Goal: Obtain resource: Obtain resource

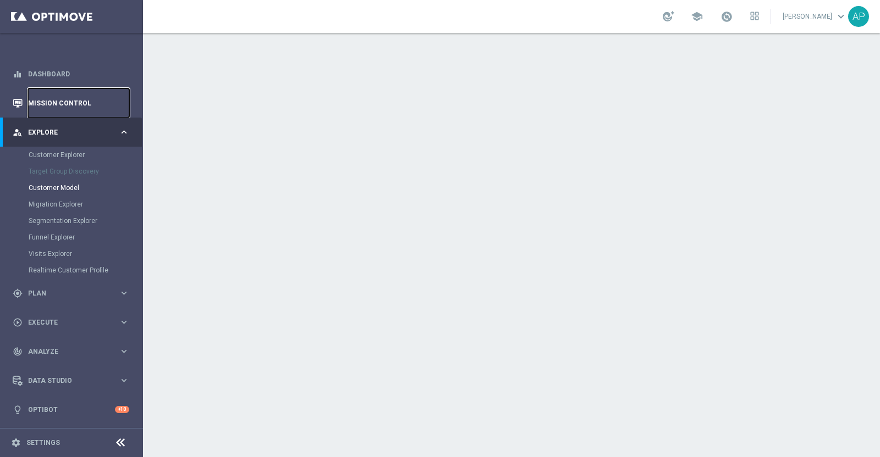
click at [62, 100] on link "Mission Control" at bounding box center [78, 103] width 101 height 29
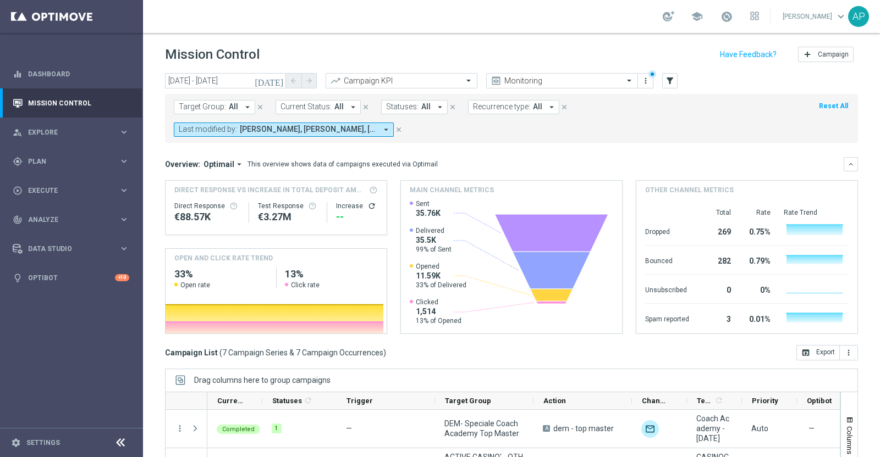
click at [555, 150] on mini-dashboard "Overview: Optimail arrow_drop_down This overview shows data of campaigns execut…" at bounding box center [511, 244] width 693 height 202
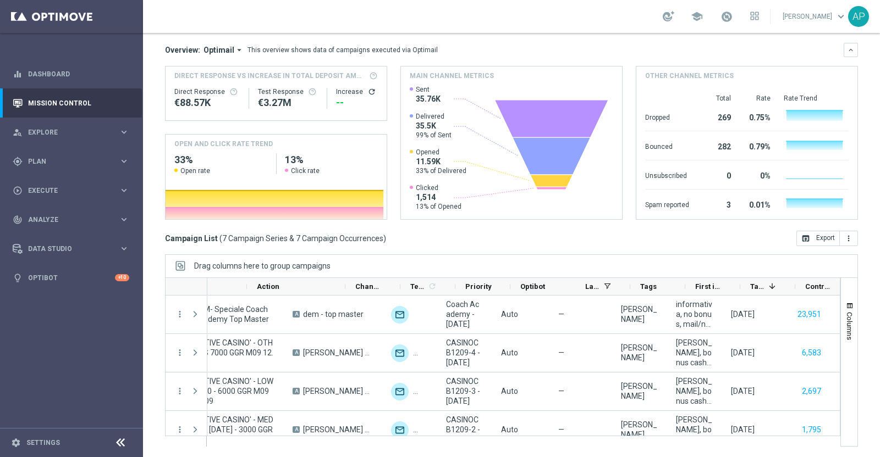
scroll to position [0, 316]
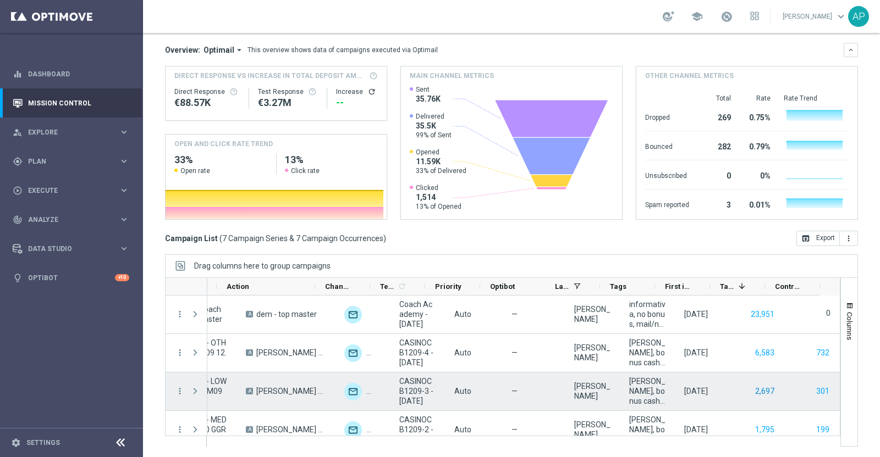
click at [703, 365] on button "2,697" at bounding box center [764, 392] width 21 height 14
click at [703, 365] on button "301" at bounding box center [822, 392] width 15 height 14
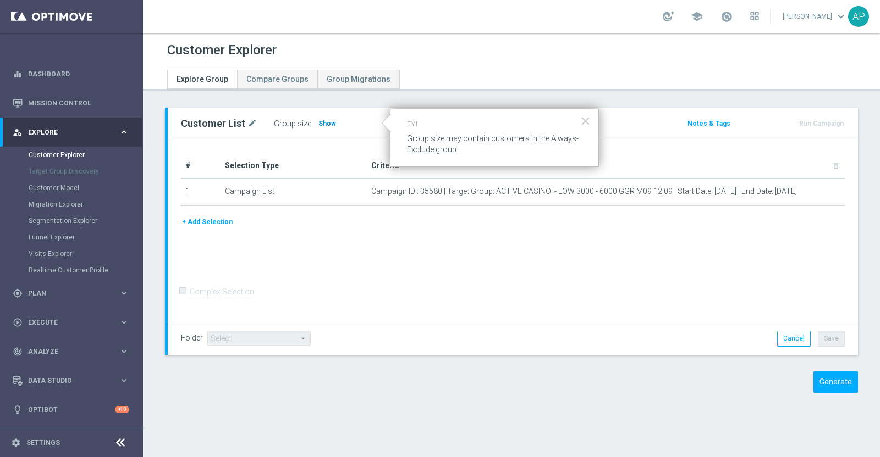
click at [322, 123] on span "Show" at bounding box center [327, 124] width 18 height 8
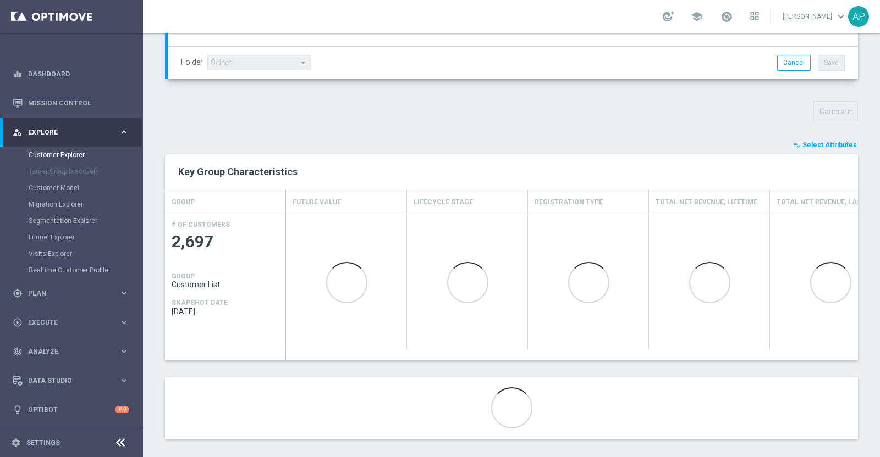
scroll to position [338, 0]
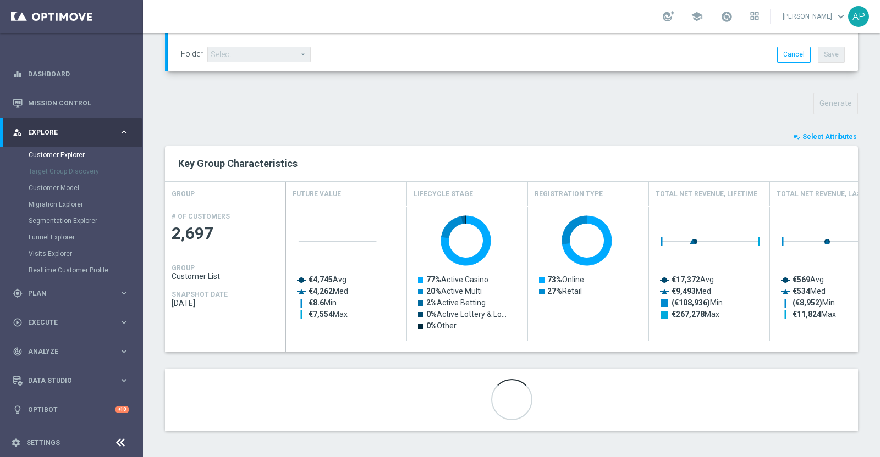
click at [816, 134] on span "Select Attributes" at bounding box center [829, 137] width 54 height 8
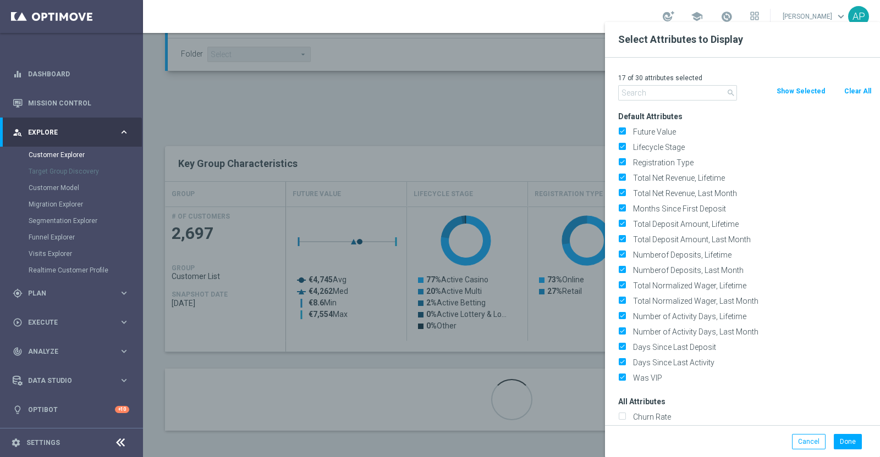
click at [857, 90] on button "Clear All" at bounding box center [857, 91] width 29 height 12
checkbox input "false"
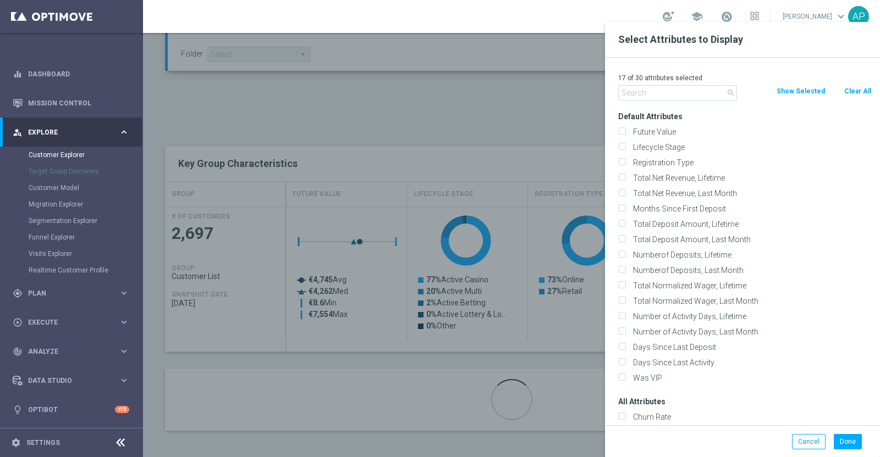
checkbox input "false"
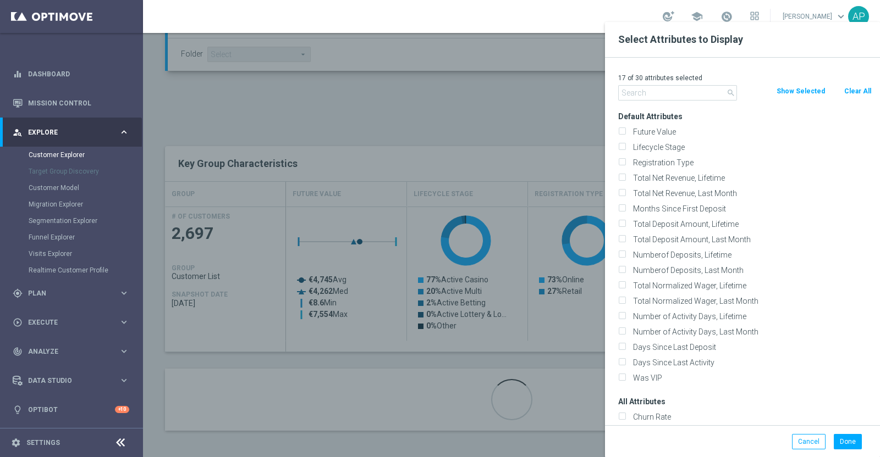
checkbox input "false"
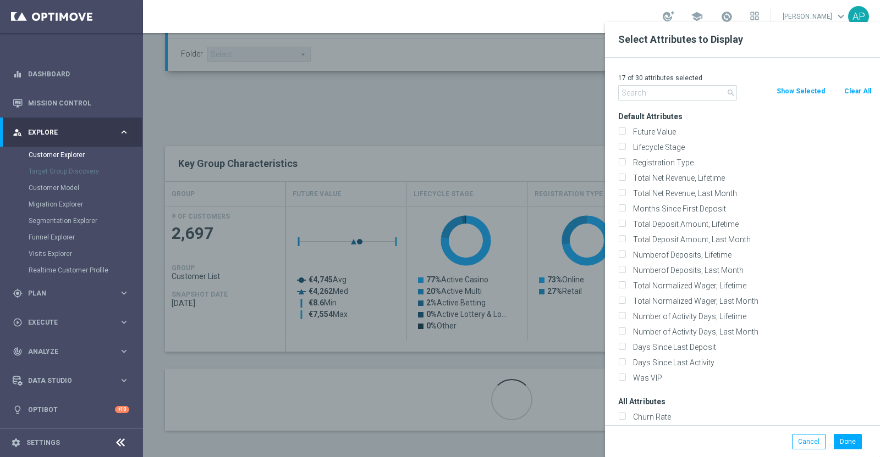
checkbox input "false"
click at [690, 92] on input "text" at bounding box center [677, 92] width 119 height 15
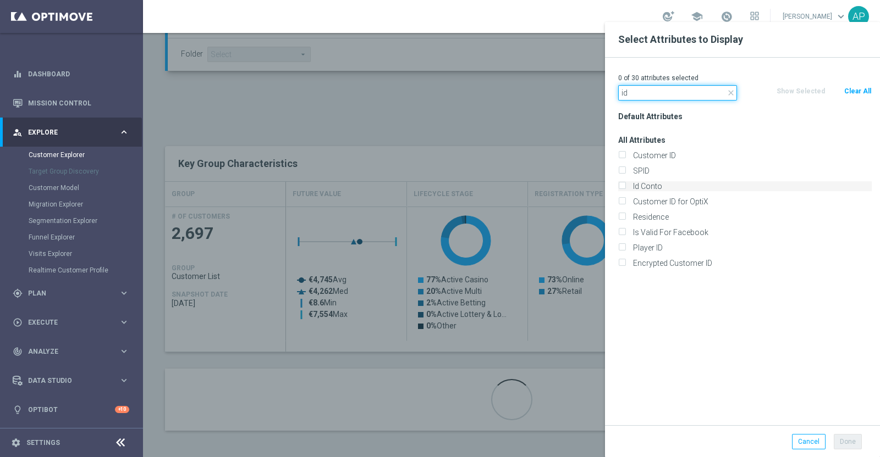
type input "id"
click at [664, 185] on label "Id Conto" at bounding box center [750, 186] width 242 height 10
click at [625, 185] on input "Id Conto" at bounding box center [621, 187] width 7 height 7
checkbox input "true"
click at [846, 441] on button "Done" at bounding box center [848, 441] width 28 height 15
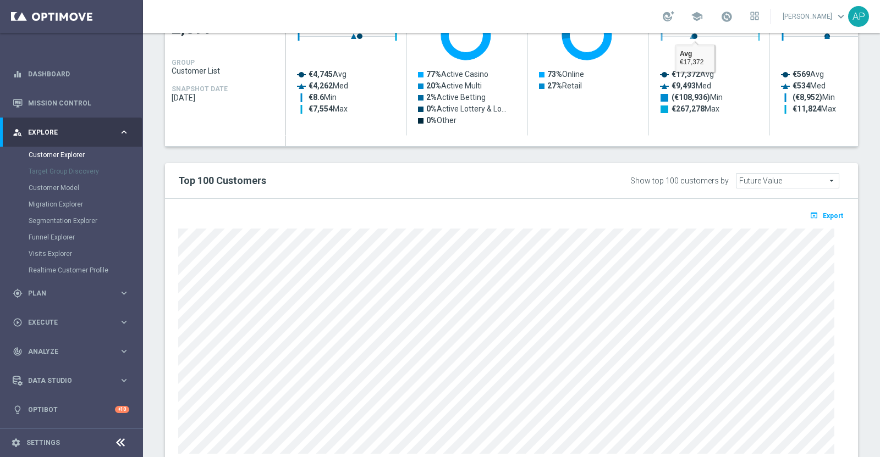
type input "Search"
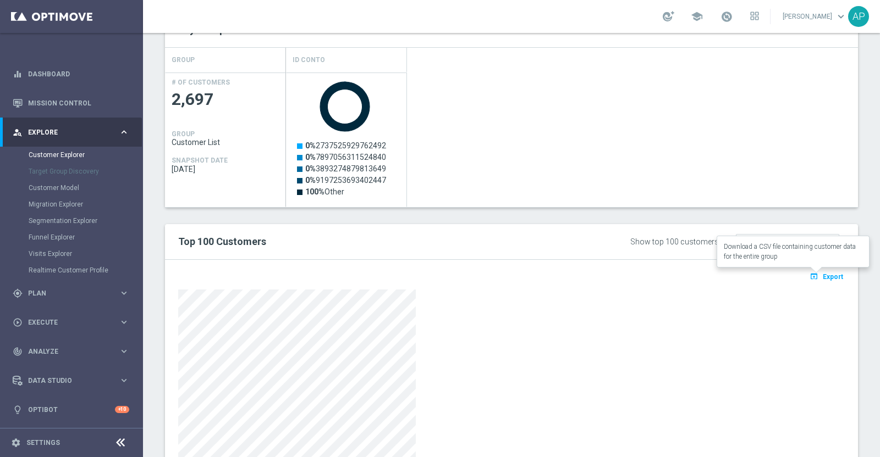
click at [823, 275] on span "Export" at bounding box center [833, 277] width 20 height 8
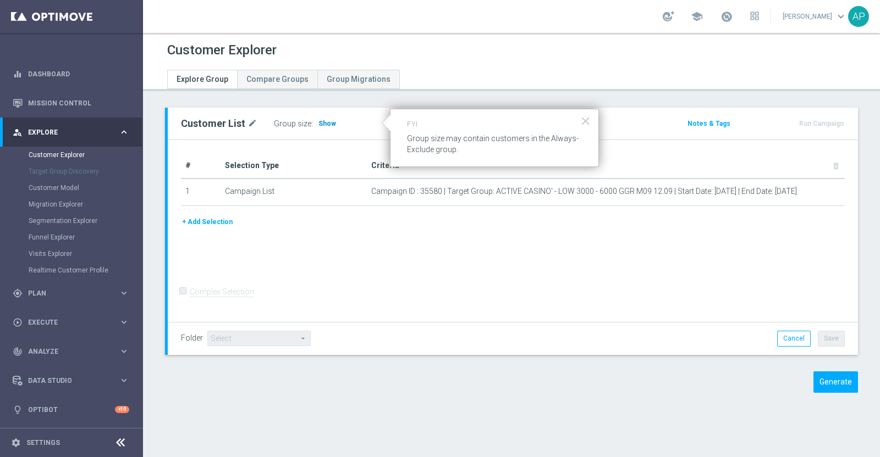
click at [325, 122] on span "Show" at bounding box center [327, 124] width 18 height 8
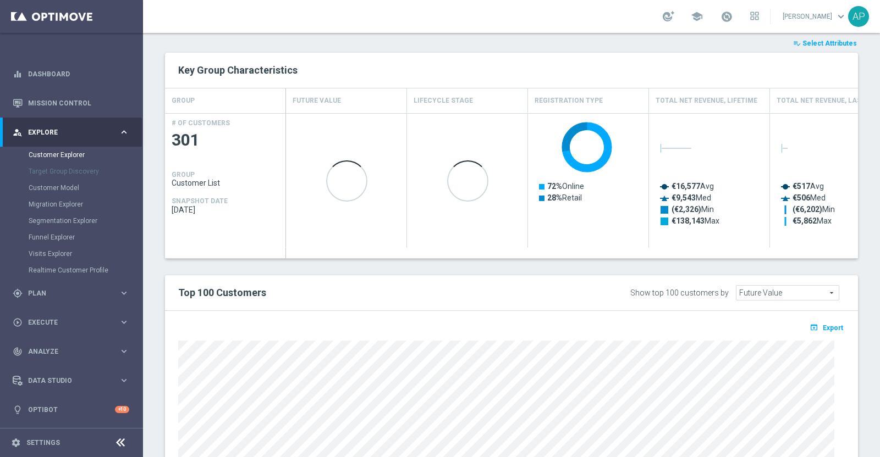
scroll to position [363, 0]
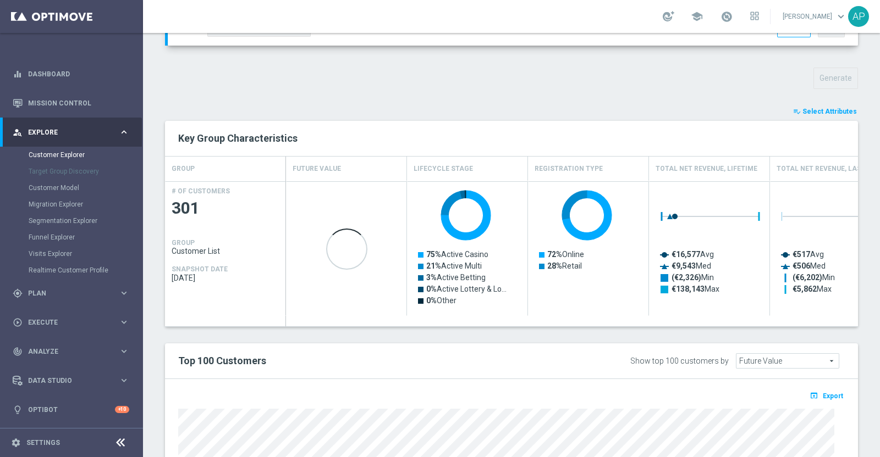
click at [810, 108] on span "Select Attributes" at bounding box center [829, 112] width 54 height 8
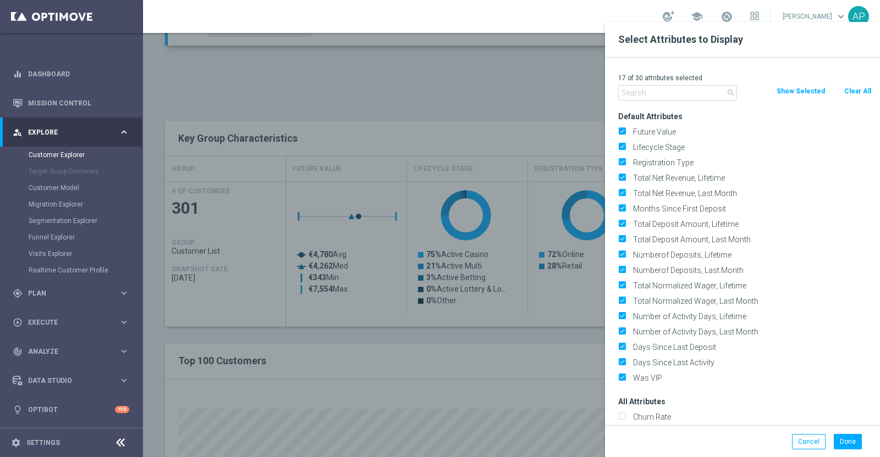
drag, startPoint x: 849, startPoint y: 87, endPoint x: 768, endPoint y: 88, distance: 81.9
click at [850, 87] on button "Clear All" at bounding box center [857, 91] width 29 height 12
checkbox input "false"
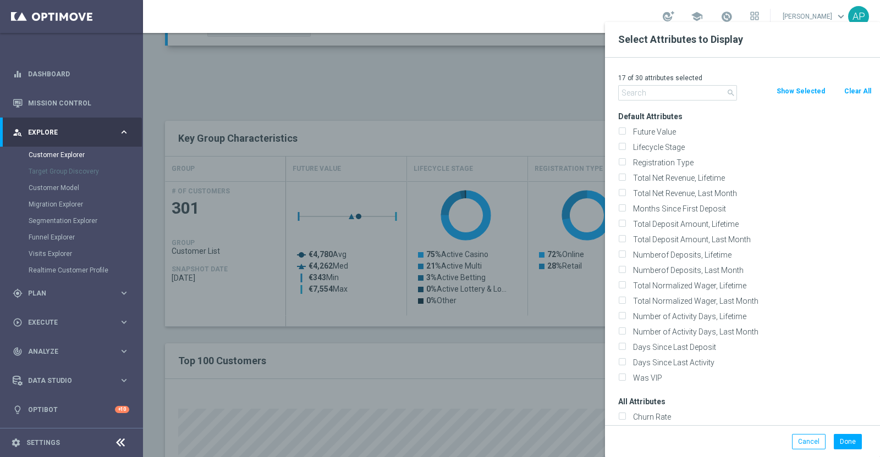
checkbox input "false"
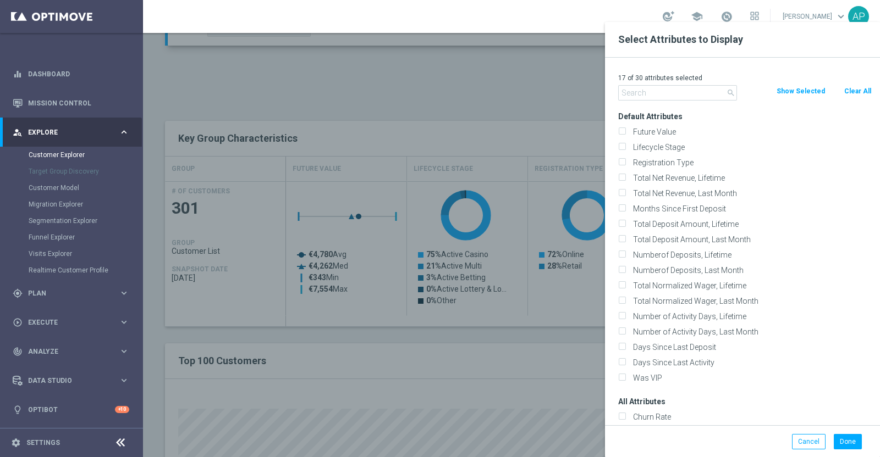
checkbox input "false"
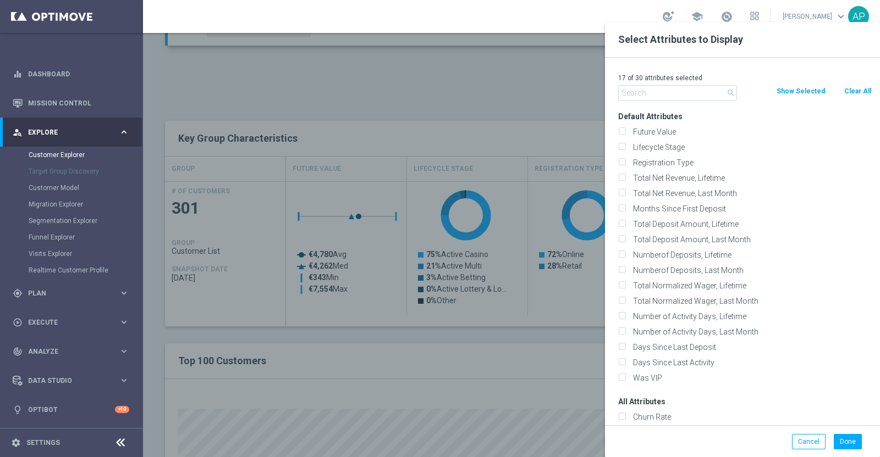
checkbox input "false"
click at [677, 87] on input "text" at bounding box center [677, 92] width 119 height 15
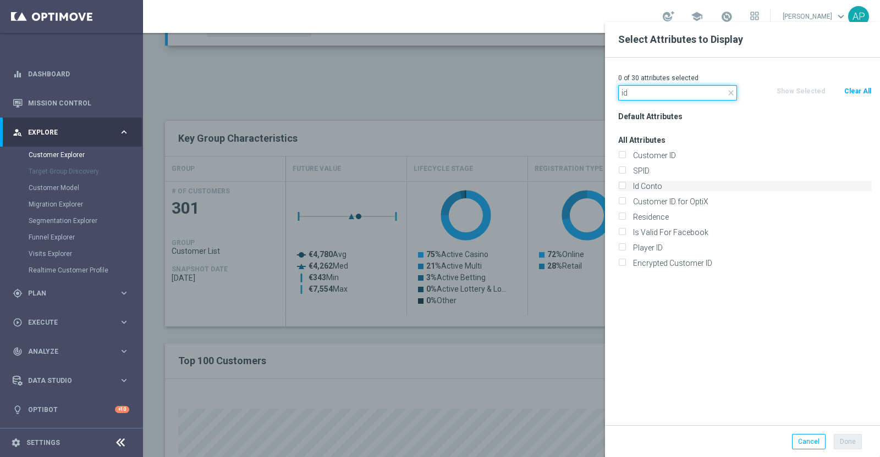
type input "id"
click at [649, 183] on label "Id Conto" at bounding box center [750, 186] width 242 height 10
click at [625, 184] on input "Id Conto" at bounding box center [621, 187] width 7 height 7
checkbox input "true"
click at [847, 437] on button "Done" at bounding box center [848, 441] width 28 height 15
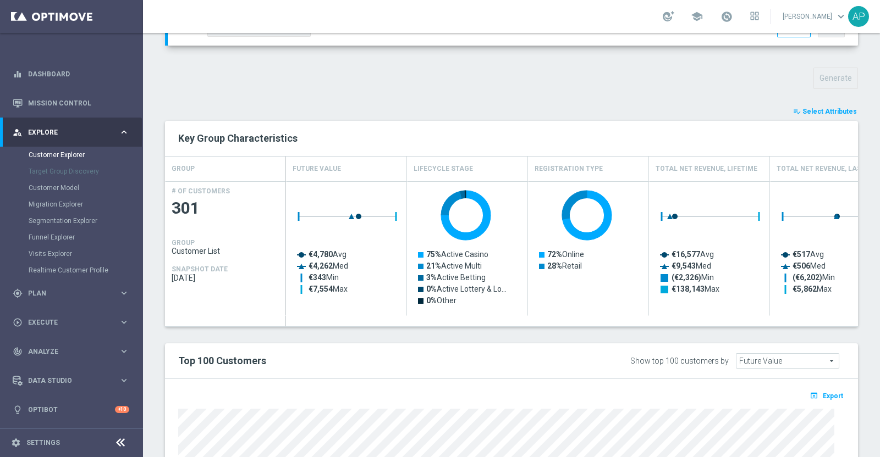
type input "Search"
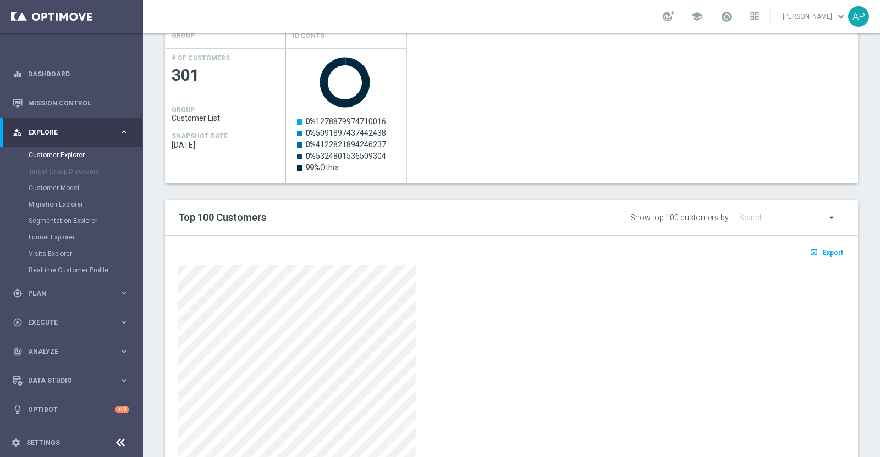
scroll to position [569, 0]
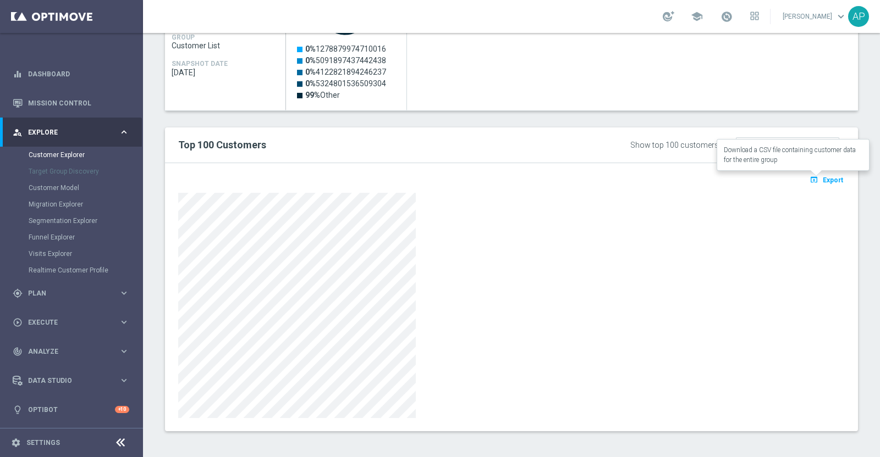
click at [823, 180] on span "Export" at bounding box center [833, 180] width 20 height 8
